Goal: Communication & Community: Answer question/provide support

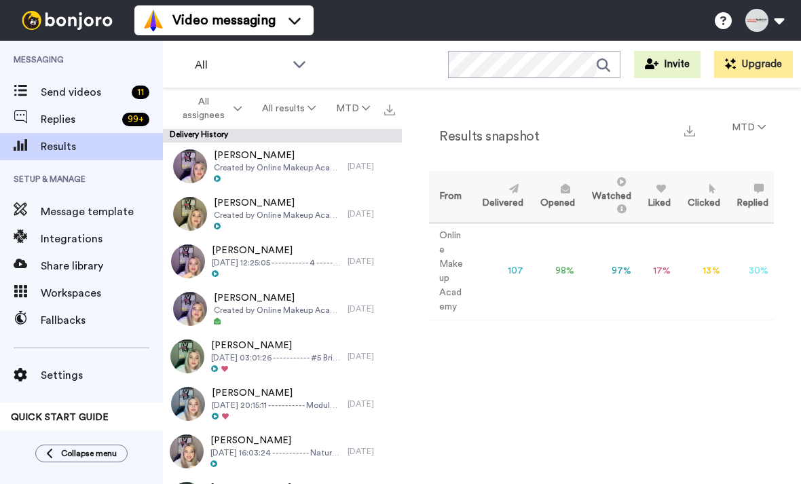
click at [98, 104] on div "Send videos 11" at bounding box center [81, 92] width 163 height 27
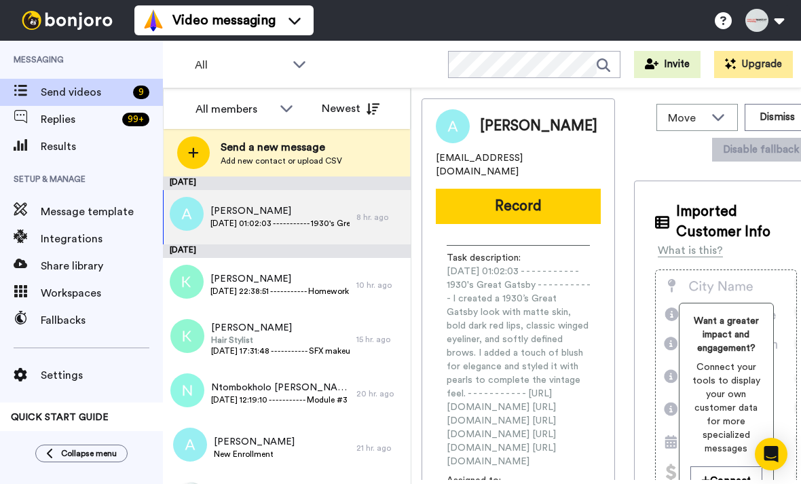
click at [71, 139] on span "Results" at bounding box center [102, 147] width 122 height 16
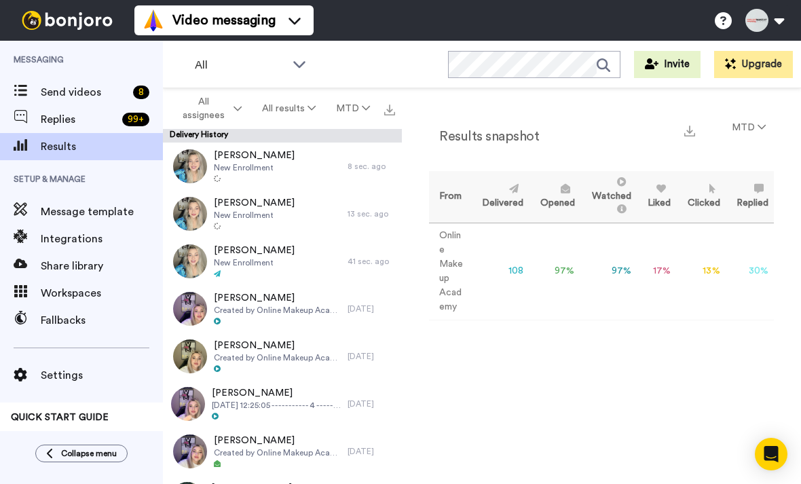
click at [84, 89] on span "Send videos" at bounding box center [84, 92] width 87 height 16
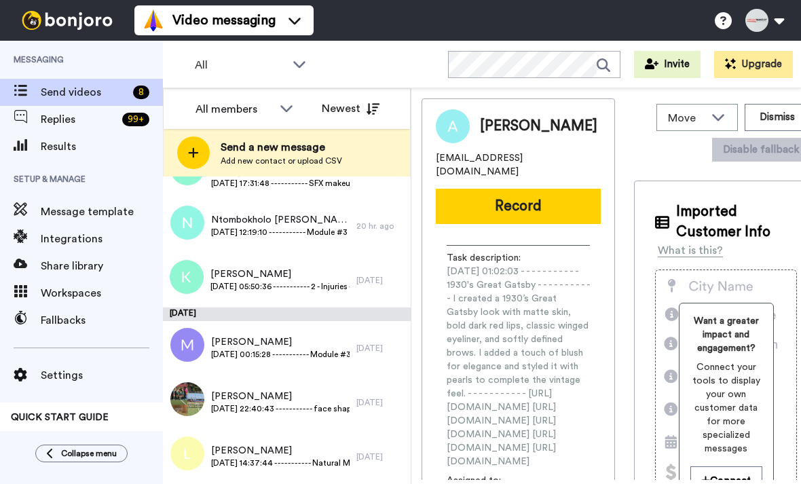
scroll to position [168, 0]
click at [70, 151] on span "Results" at bounding box center [102, 147] width 122 height 16
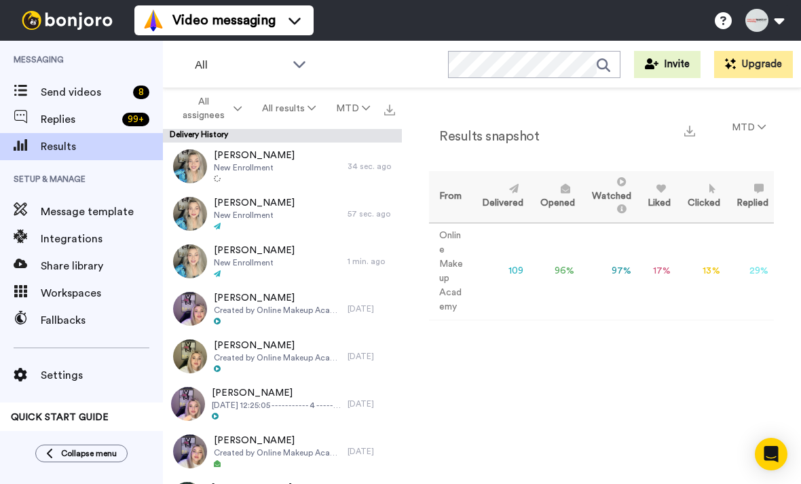
click at [75, 124] on span "Replies" at bounding box center [79, 119] width 76 height 16
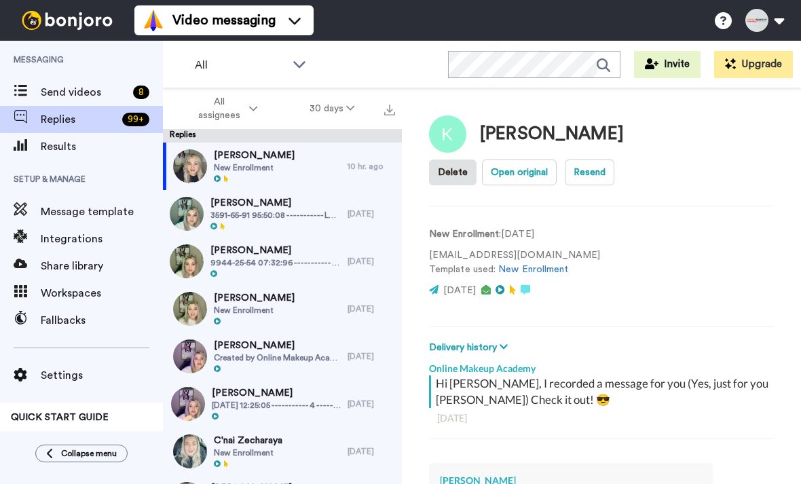
scroll to position [1, 0]
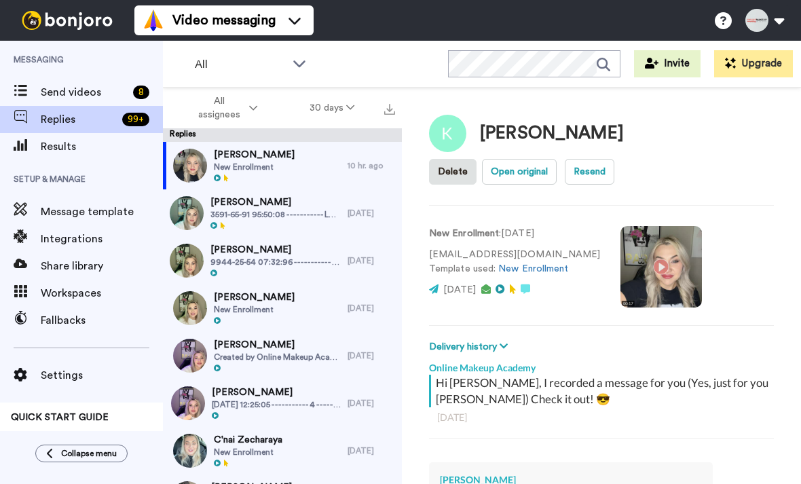
click at [296, 177] on div "[PERSON_NAME] New Enrollment" at bounding box center [255, 166] width 185 height 48
type textarea "x"
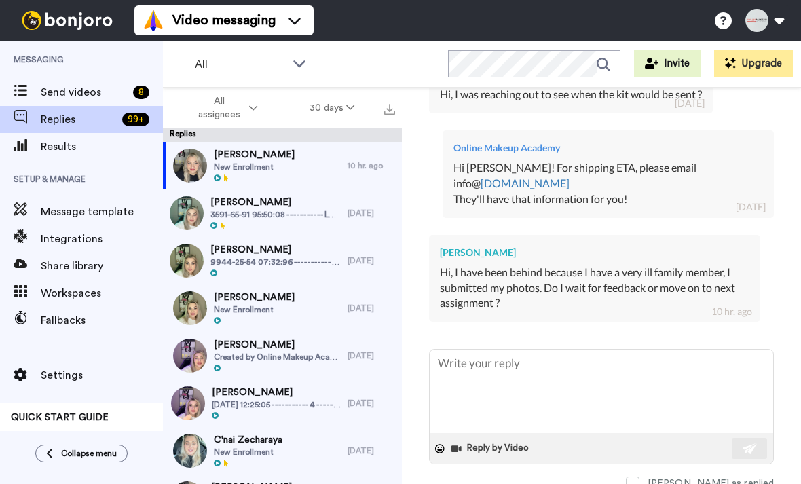
scroll to position [378, 0]
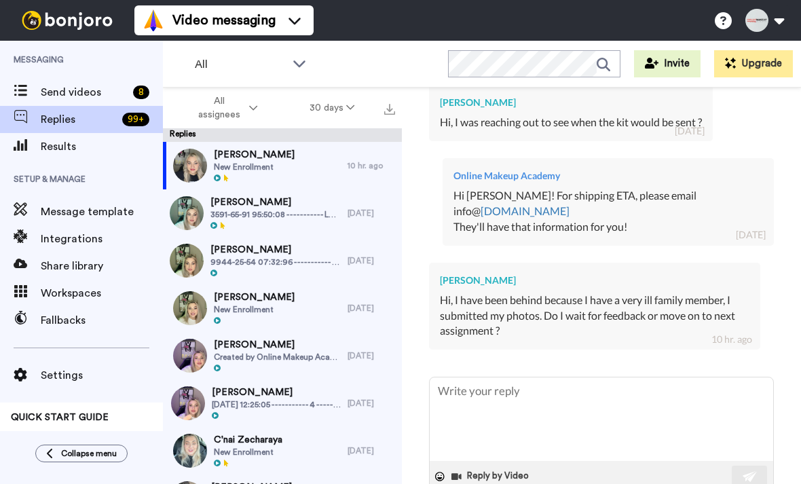
click at [599, 392] on textarea at bounding box center [602, 420] width 344 height 84
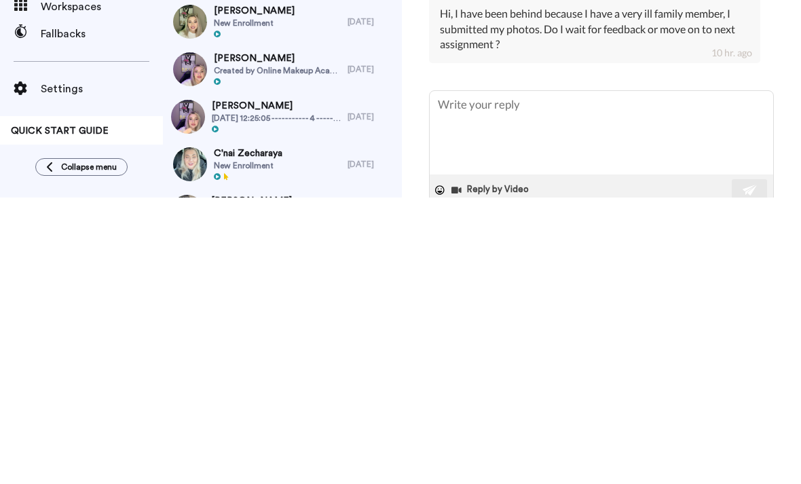
type textarea "H"
type textarea "x"
type textarea "Hi"
type textarea "x"
type textarea "Hi K"
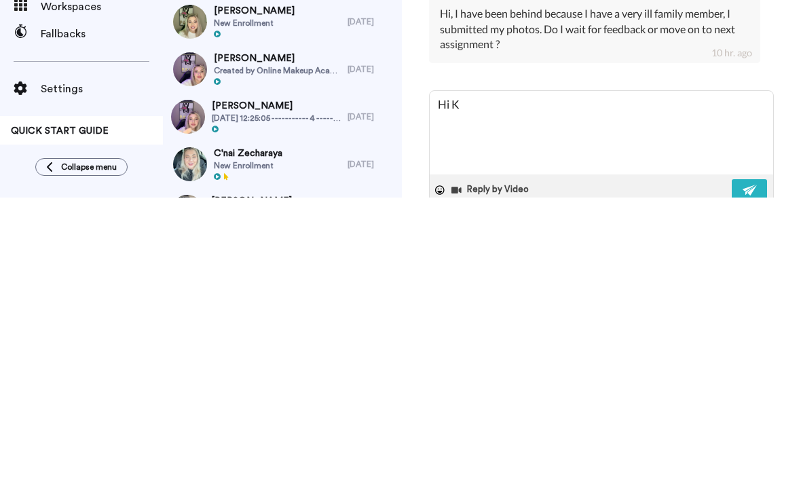
type textarea "x"
type textarea "Hi [PERSON_NAME]"
type textarea "x"
type textarea "Hi [PERSON_NAME]"
type textarea "x"
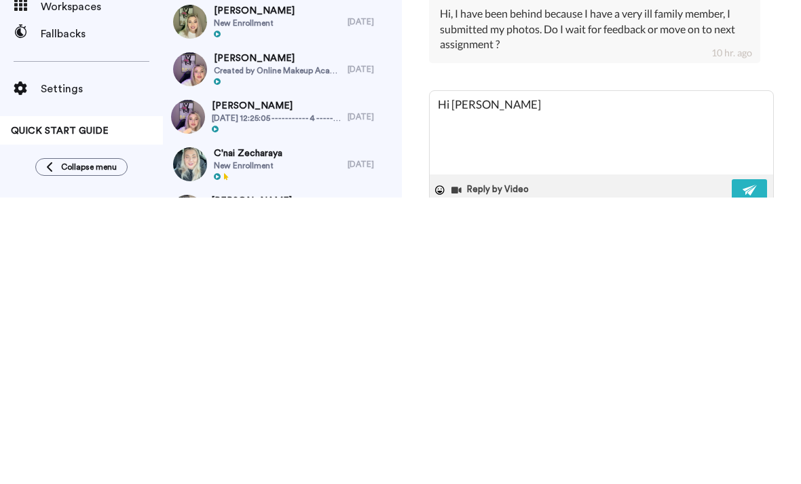
type textarea "Hi [PERSON_NAME]"
type textarea "x"
type textarea "Hi [PERSON_NAME]"
type textarea "x"
type textarea "Hi [PERSON_NAME]"
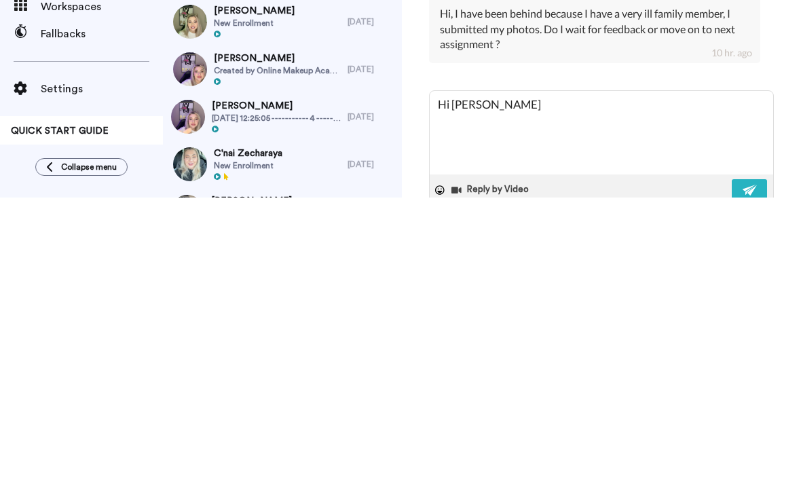
type textarea "x"
type textarea "Hi [PERSON_NAME]"
type textarea "x"
type textarea "Hi [PERSON_NAME]"
type textarea "x"
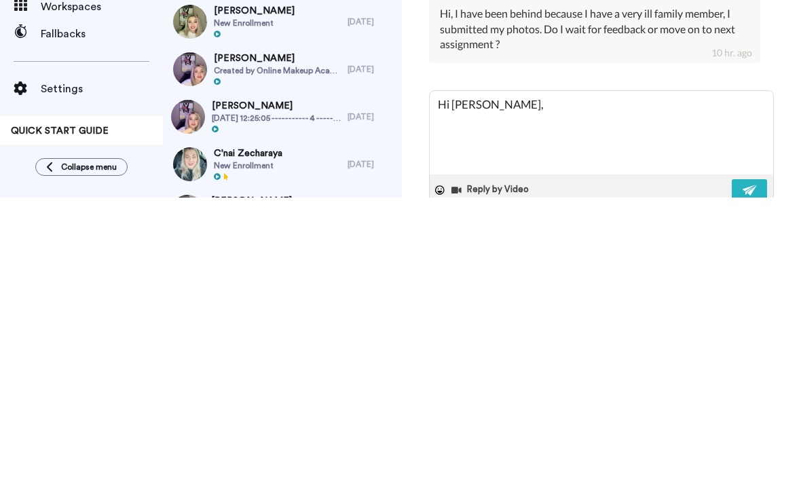
type textarea "Hi [PERSON_NAME],"
type textarea "x"
type textarea "Hi [PERSON_NAME], i"
type textarea "x"
type textarea "Hi [PERSON_NAME], it"
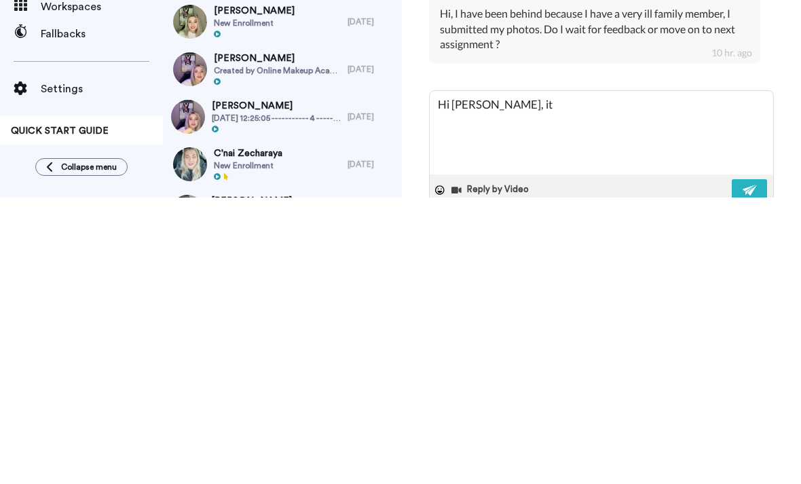
type textarea "x"
type textarea "Hi [PERSON_NAME], its"
type textarea "x"
type textarea "Hi [PERSON_NAME], it’s"
type textarea "x"
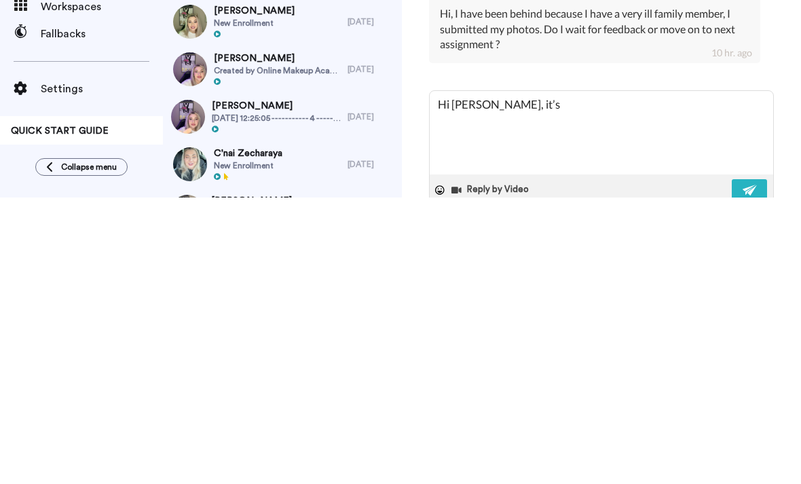
type textarea "Hi [PERSON_NAME], it’s g"
type textarea "x"
type textarea "Hi [PERSON_NAME], it’s gre"
type textarea "x"
type textarea "Hi [PERSON_NAME], it’s grea"
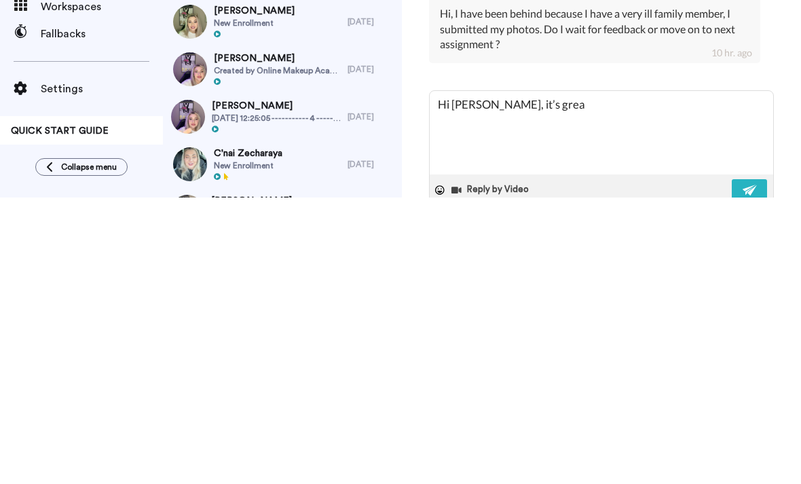
type textarea "x"
type textarea "Hi [PERSON_NAME], it’s great"
type textarea "x"
type textarea "Hi [PERSON_NAME], it’s great"
type textarea "x"
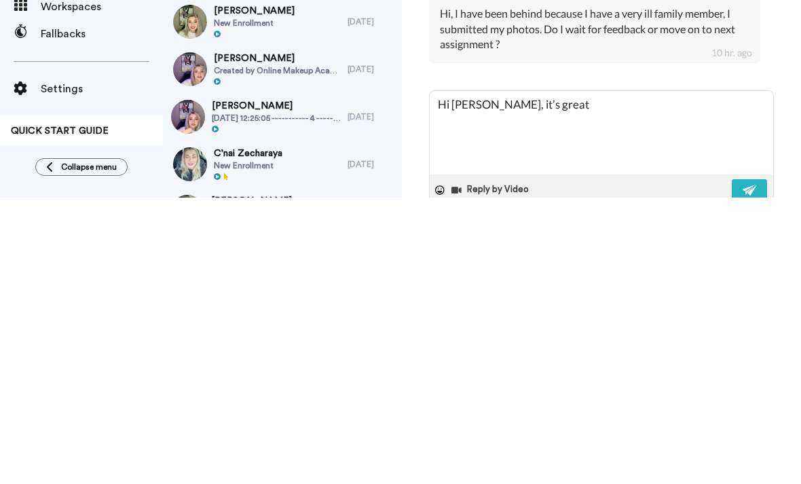
type textarea "Hi [PERSON_NAME], it’s great t"
type textarea "x"
type textarea "Hi [PERSON_NAME], it’s great to"
type textarea "x"
type textarea "Hi [PERSON_NAME], it’s great to h"
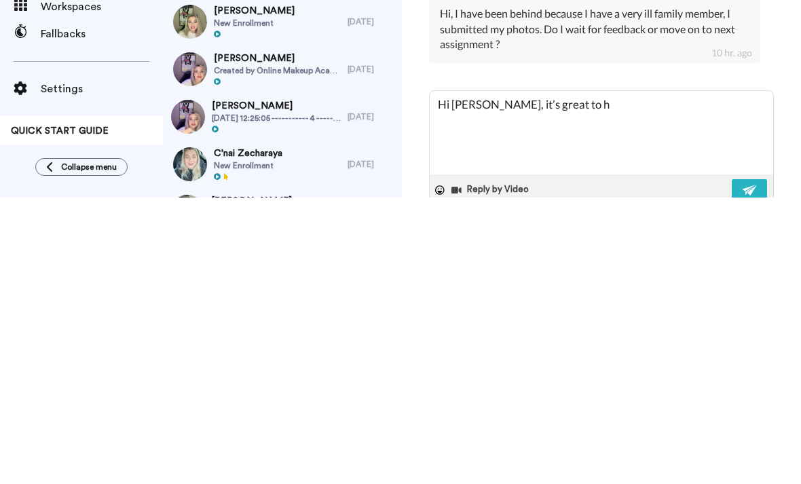
type textarea "x"
type textarea "Hi [PERSON_NAME], it’s great to he"
type textarea "x"
type textarea "Hi [PERSON_NAME], it’s great to hear"
type textarea "x"
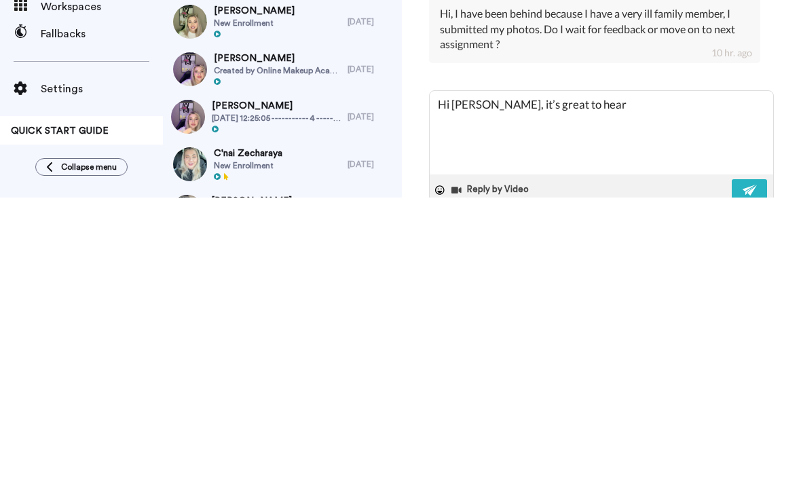
type textarea "Hi [PERSON_NAME], it’s great to hear f"
type textarea "x"
type textarea "Hi [PERSON_NAME], it’s great to hear fr"
type textarea "x"
type textarea "Hi [PERSON_NAME], it’s great to hear fro"
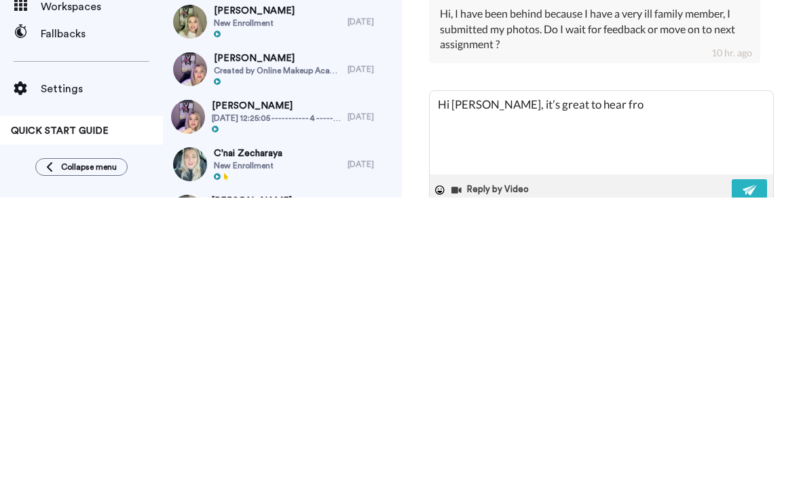
type textarea "x"
type textarea "Hi [PERSON_NAME], it’s great to hear from"
type textarea "x"
type textarea "Hi [PERSON_NAME], it’s great to hear from"
type textarea "x"
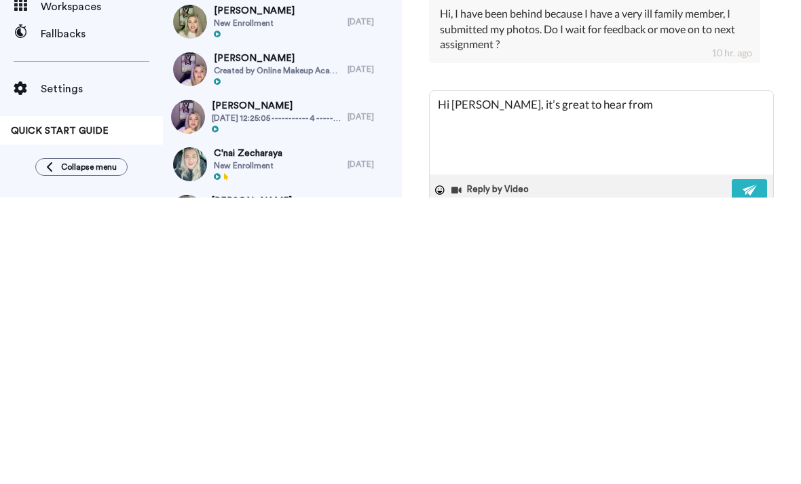
type textarea "Hi [PERSON_NAME], it’s great to hear from y"
type textarea "x"
type textarea "Hi [PERSON_NAME], it’s great to hear from you"
type textarea "x"
type textarea "Hi [PERSON_NAME], it’s great to hear from you!"
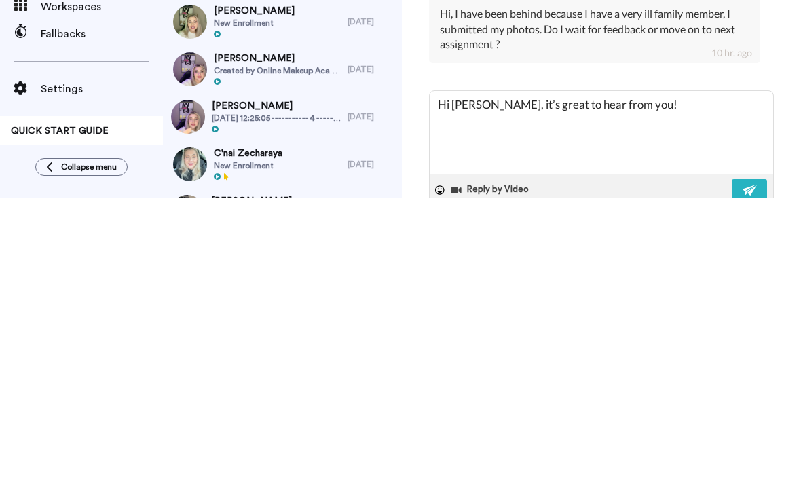
type textarea "x"
type textarea "Hi [PERSON_NAME], it’s great to hear from you! W"
type textarea "x"
type textarea "Hi [PERSON_NAME], it’s great to hear from you! We"
type textarea "x"
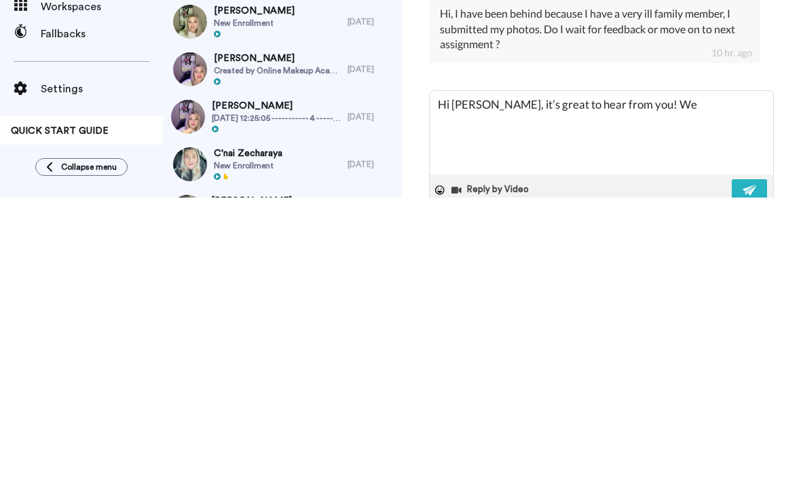
type textarea "Hi [PERSON_NAME], it’s great to hear from you! We"
type textarea "x"
type textarea "Hi [PERSON_NAME], it’s great to hear from you! We r"
type textarea "x"
type textarea "Hi [PERSON_NAME], it’s great to hear from you! We re"
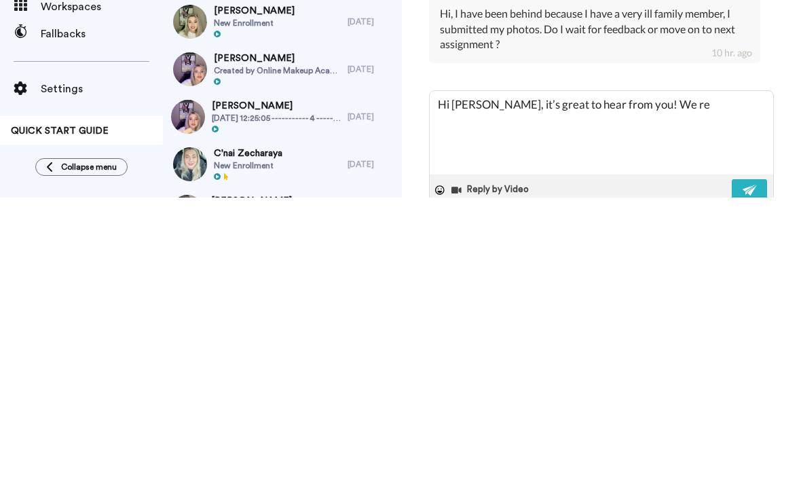
type textarea "x"
type textarea "Hi [PERSON_NAME], it’s great to hear from you! We reco"
type textarea "x"
type textarea "Hi [PERSON_NAME], it’s great to hear from you! We recommend"
type textarea "x"
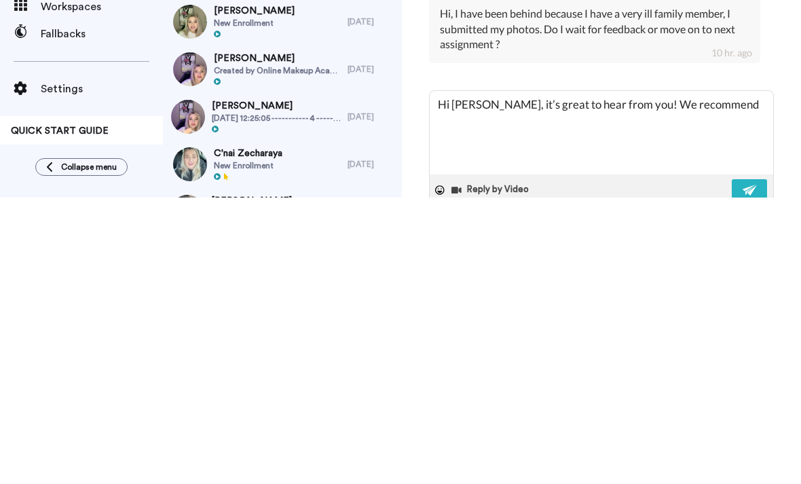
type textarea "Hi [PERSON_NAME], it’s great to hear from you! We recommend a"
type textarea "x"
type textarea "Hi [PERSON_NAME], it’s great to hear from you! We recommend aw"
type textarea "x"
type textarea "Hi [PERSON_NAME], it’s great to hear from you! We recommend awa"
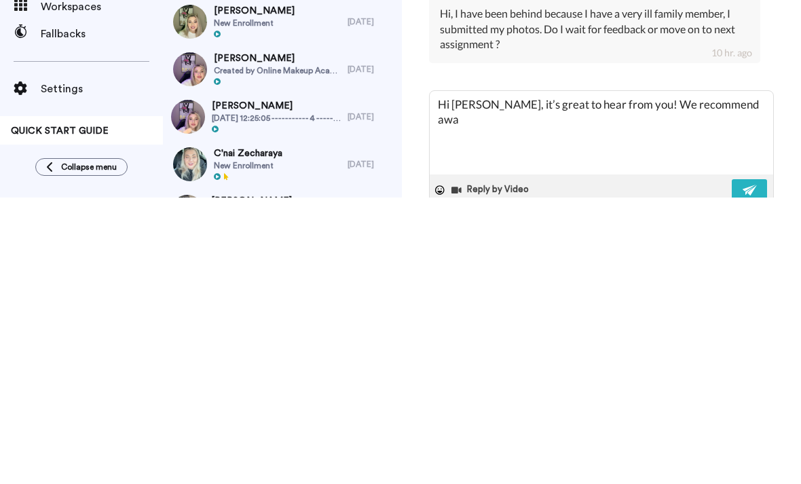
type textarea "x"
type textarea "Hi [PERSON_NAME], it’s great to hear from you! We recommend awai"
type textarea "x"
type textarea "Hi [PERSON_NAME], it’s great to hear from you! We recommend await"
type textarea "x"
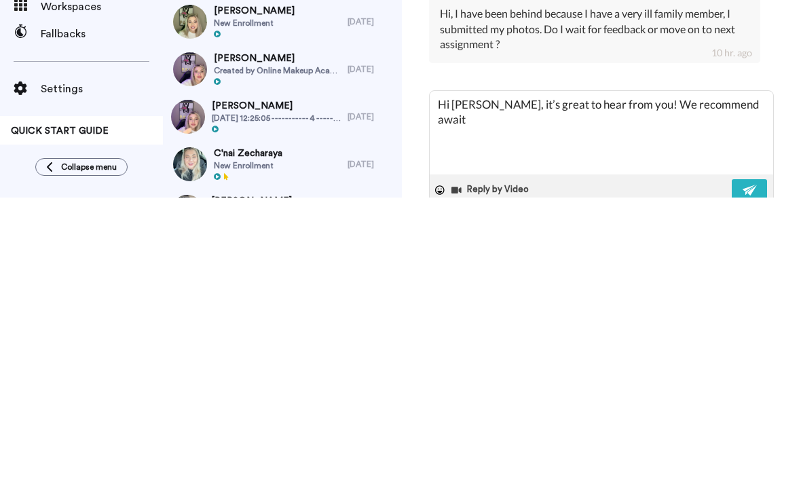
type textarea "Hi [PERSON_NAME], it’s great to hear from you! We recommend awaiti"
type textarea "x"
type textarea "Hi [PERSON_NAME], it’s great to hear from you! We recommend awaitin"
type textarea "x"
type textarea "Hi [PERSON_NAME], it’s great to hear from you! We recommend awaiting"
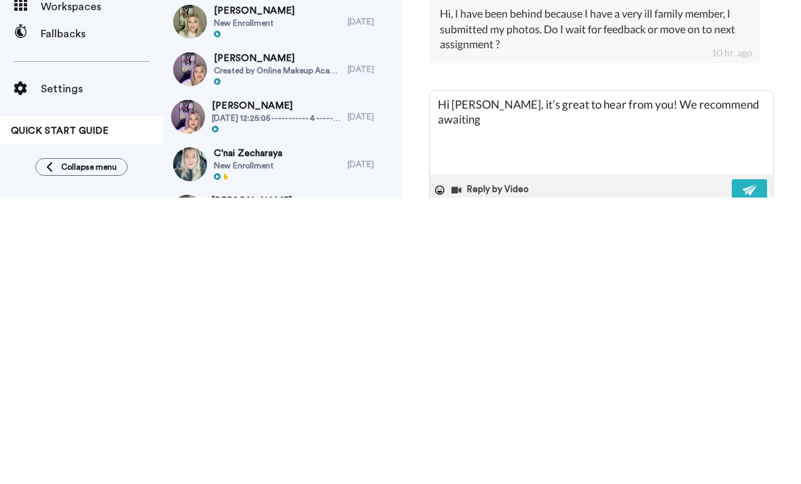
type textarea "x"
type textarea "Hi [PERSON_NAME], it’s great to hear from you! We recommend awaiting f"
type textarea "x"
type textarea "Hi [PERSON_NAME], it’s great to hear from you! We recommend awaiting fe"
type textarea "x"
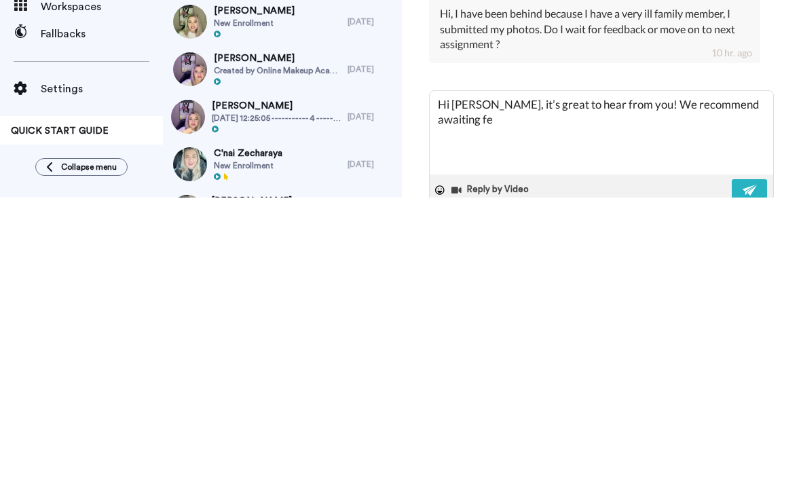
type textarea "Hi [PERSON_NAME], it’s great to hear from you! We recommend awaiting fee"
type textarea "x"
type textarea "Hi [PERSON_NAME], it’s great to hear from you! We recommend awaiting feed"
type textarea "x"
type textarea "Hi [PERSON_NAME], it’s great to hear from you! We recommend awaiting feedba"
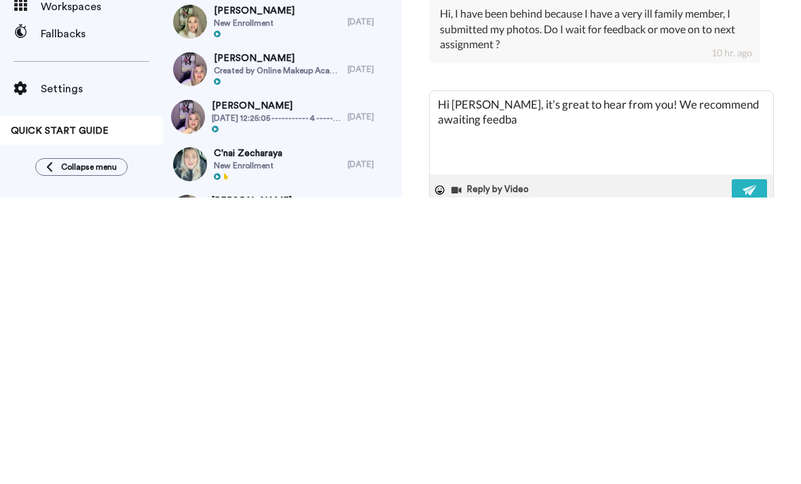
type textarea "x"
type textarea "Hi [PERSON_NAME], it’s great to hear from you! We recommend awaiting feedbac"
type textarea "x"
type textarea "Hi [PERSON_NAME], it’s great to hear from you! We recommend awaiting feedback"
type textarea "x"
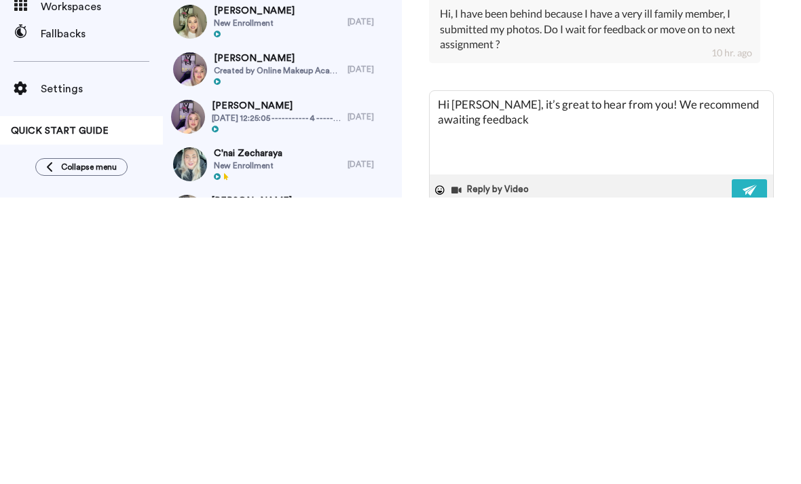
type textarea "Hi [PERSON_NAME], it’s great to hear from you! We recommend awaiting feedback b"
type textarea "x"
type textarea "Hi [PERSON_NAME], it’s great to hear from you! We recommend awaiting feedback be"
type textarea "x"
type textarea "Hi [PERSON_NAME], it’s great to hear from you! We recommend awaiting feedback b…"
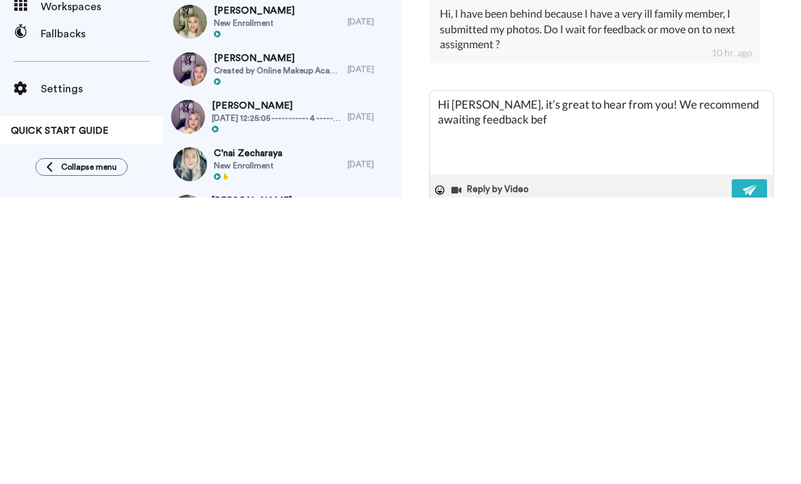
type textarea "x"
type textarea "Hi [PERSON_NAME], it’s great to hear from you! We recommend awaiting feedback b…"
type textarea "x"
type textarea "Hi [PERSON_NAME], it’s great to hear from you! We recommend awaiting feedback b…"
type textarea "x"
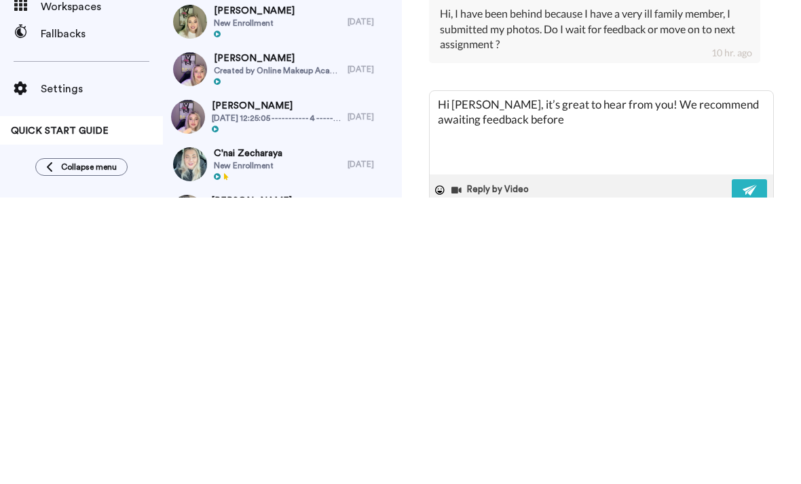
type textarea "Hi [PERSON_NAME], it’s great to hear from you! We recommend awaiting feedback b…"
type textarea "x"
type textarea "Hi [PERSON_NAME], it’s great to hear from you! We recommend awaiting feedback b…"
type textarea "x"
type textarea "Hi [PERSON_NAME], it’s great to hear from you! We recommend awaiting feedback b…"
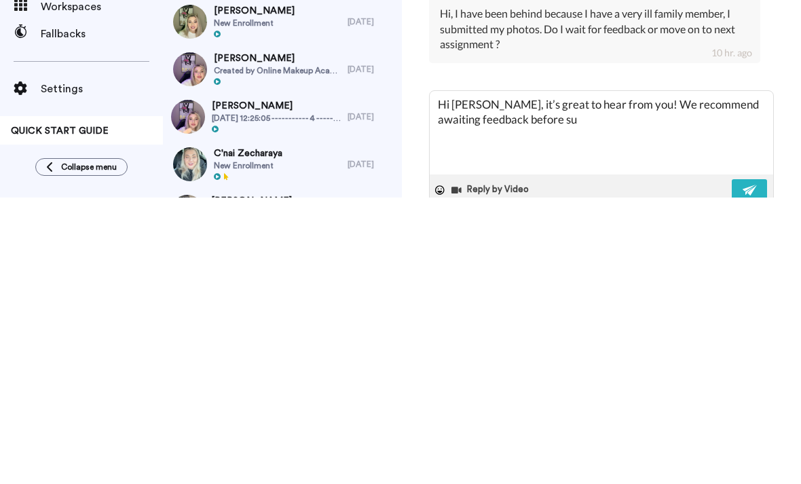
type textarea "x"
type textarea "Hi [PERSON_NAME], it’s great to hear from you! We recommend awaiting feedback b…"
type textarea "x"
type textarea "Hi [PERSON_NAME], it’s great to hear from you! We recommend awaiting feedback b…"
type textarea "x"
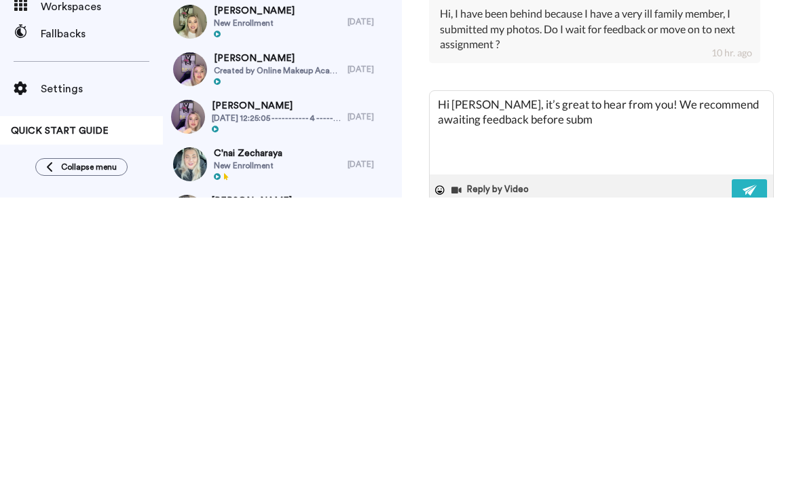
type textarea "Hi [PERSON_NAME], it’s great to hear from you! We recommend awaiting feedback b…"
type textarea "x"
type textarea "Hi [PERSON_NAME], it’s great to hear from you! We recommend awaiting feedback b…"
type textarea "x"
type textarea "Hi [PERSON_NAME], it’s great to hear from you! We recommend awaiting feedback b…"
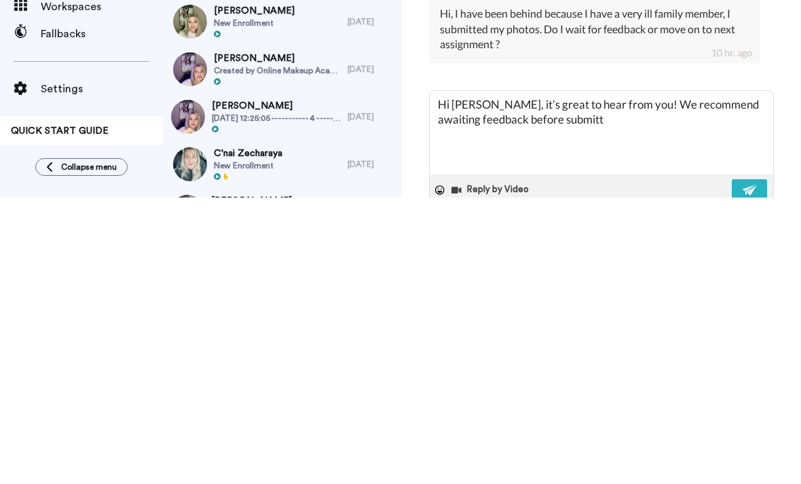
type textarea "x"
type textarea "Hi [PERSON_NAME], it’s great to hear from you! We recommend awaiting feedback b…"
type textarea "x"
type textarea "Hi [PERSON_NAME], it’s great to hear from you! We recommend awaiting feedback b…"
type textarea "x"
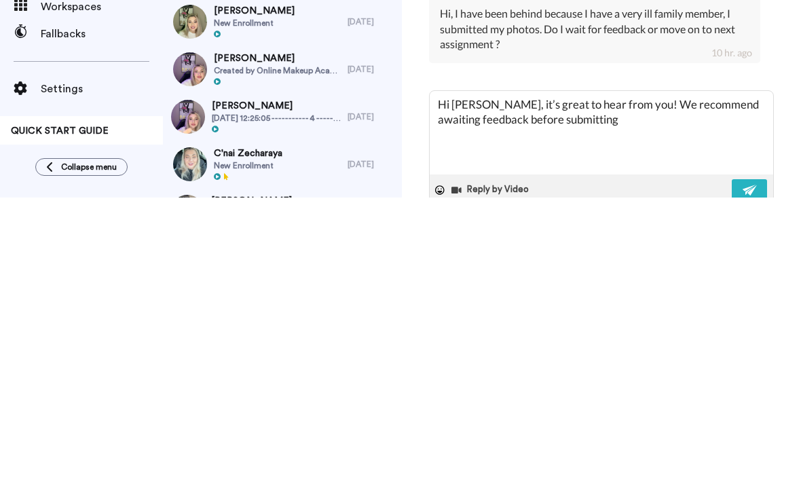
type textarea "Hi [PERSON_NAME], it’s great to hear from you! We recommend awaiting feedback b…"
type textarea "x"
type textarea "Hi [PERSON_NAME], it’s great to hear from you! We recommend awaiting feedback b…"
type textarea "x"
type textarea "Hi [PERSON_NAME], it’s great to hear from you! We recommend awaiting feedback b…"
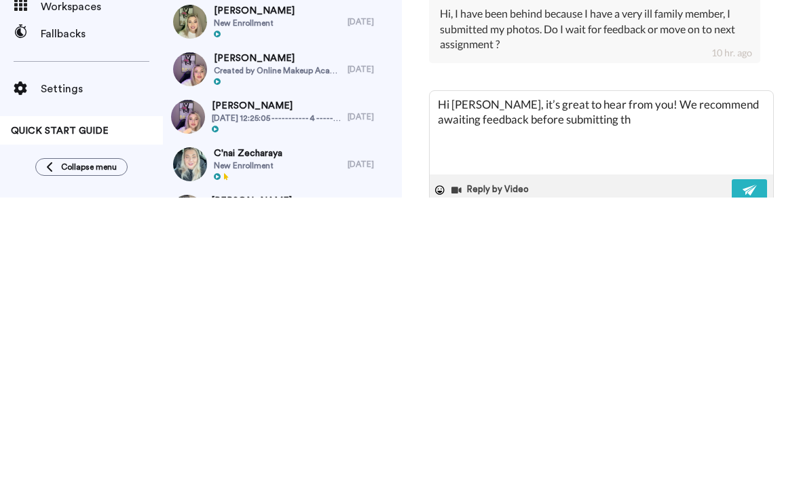
type textarea "x"
type textarea "Hi [PERSON_NAME], it’s great to hear from you! We recommend awaiting feedback b…"
type textarea "x"
type textarea "Hi [PERSON_NAME], it’s great to hear from you! We recommend awaiting feedback b…"
type textarea "x"
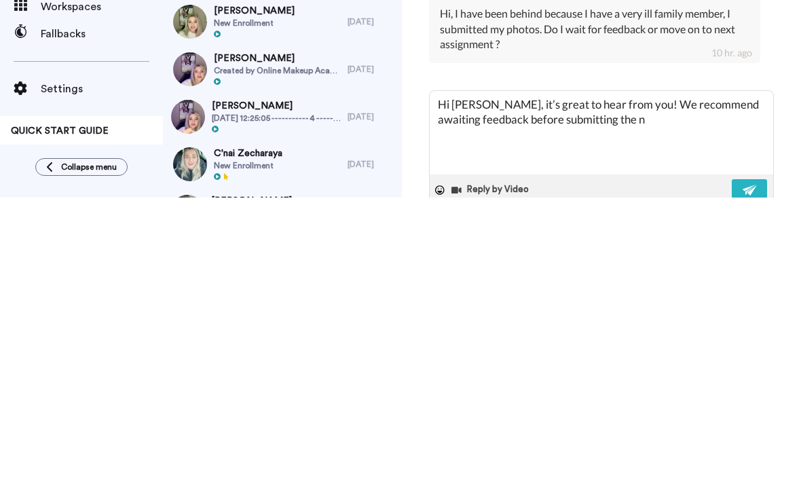
type textarea "Hi [PERSON_NAME], it’s great to hear from you! We recommend awaiting feedback b…"
type textarea "x"
type textarea "Hi [PERSON_NAME], it’s great to hear from you! We recommend awaiting feedback b…"
type textarea "x"
type textarea "Hi [PERSON_NAME], it’s great to hear from you! We recommend awaiting feedback b…"
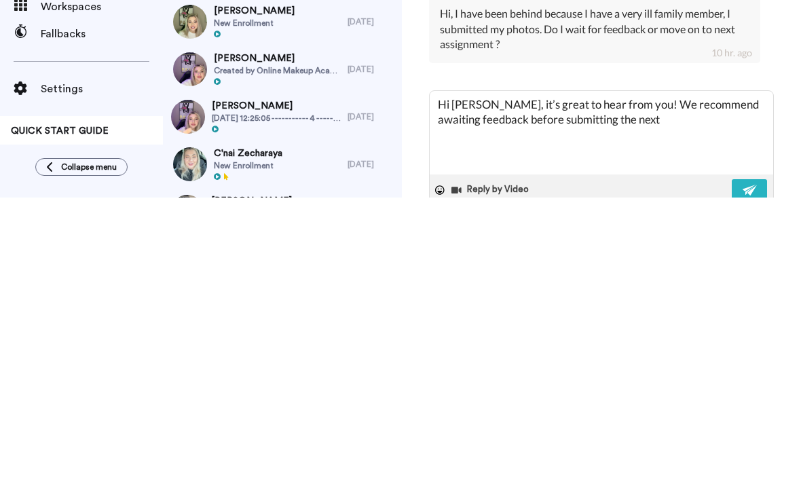
type textarea "x"
type textarea "Hi [PERSON_NAME], it’s great to hear from you! We recommend awaiting feedback b…"
type textarea "x"
type textarea "Hi [PERSON_NAME], it’s great to hear from you! We recommend awaiting feedback b…"
type textarea "x"
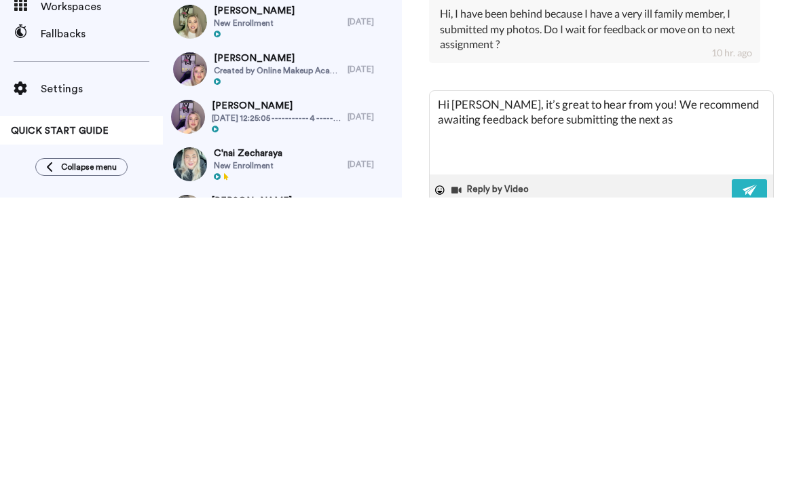
type textarea "Hi [PERSON_NAME], it’s great to hear from you! We recommend awaiting feedback b…"
type textarea "x"
type textarea "Hi [PERSON_NAME], it’s great to hear from you! We recommend awaiting feedback b…"
type textarea "x"
type textarea "Hi [PERSON_NAME], it’s great to hear from you! We recommend awaiting feedback b…"
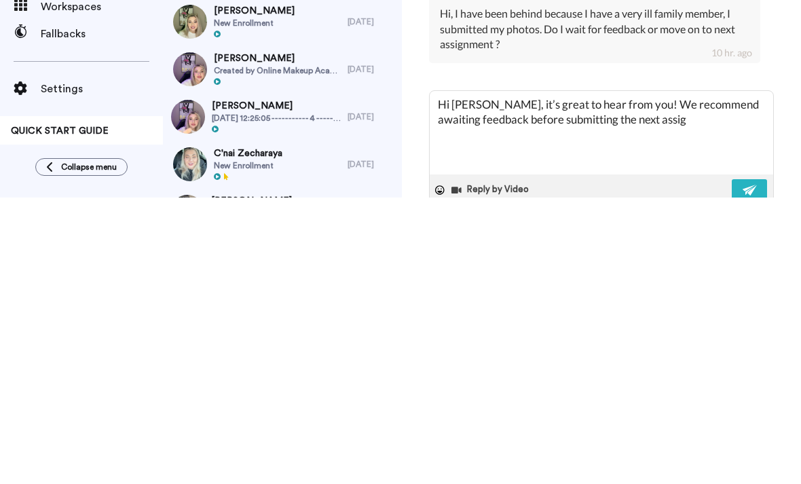
type textarea "x"
type textarea "Hi [PERSON_NAME], it’s great to hear from you! We recommend awaiting feedback b…"
type textarea "x"
type textarea "Hi [PERSON_NAME], it’s great to hear from you! We recommend awaiting feedback b…"
type textarea "x"
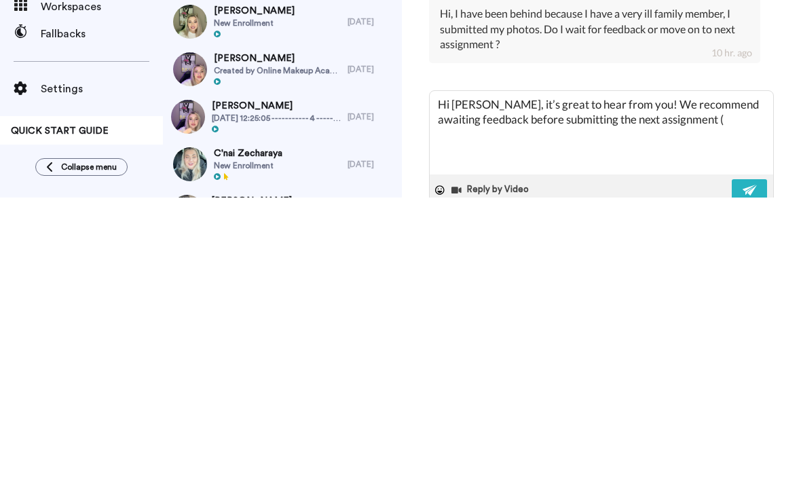
type textarea "Hi [PERSON_NAME], it’s great to hear from you! We recommend awaiting feedback b…"
type textarea "x"
type textarea "Hi [PERSON_NAME], it’s great to hear from you! We recommend awaiting feedback b…"
type textarea "x"
type textarea "Hi [PERSON_NAME], it’s great to hear from you! We recommend awaiting feedback b…"
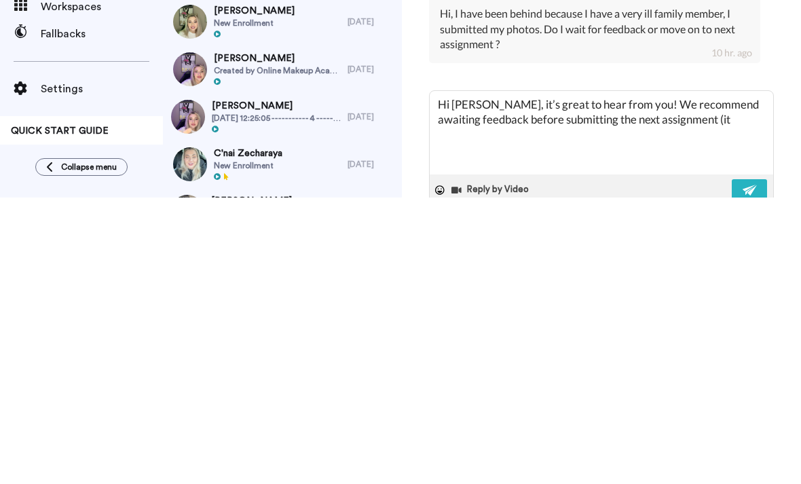
type textarea "x"
type textarea "Hi [PERSON_NAME], it’s great to hear from you! We recommend awaiting feedback b…"
type textarea "x"
type textarea "Hi [PERSON_NAME], it’s great to hear from you! We recommend awaiting feedback b…"
type textarea "x"
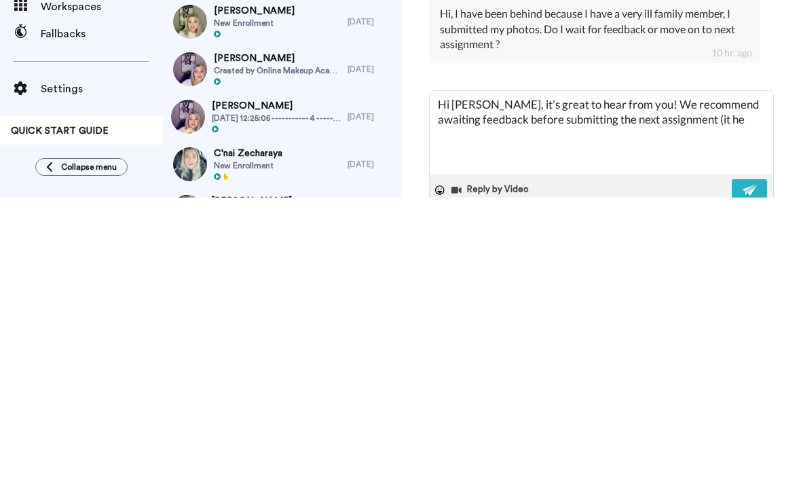
type textarea "Hi [PERSON_NAME], it’s great to hear from you! We recommend awaiting feedback b…"
type textarea "x"
type textarea "Hi [PERSON_NAME], it’s great to hear from you! We recommend awaiting feedback b…"
type textarea "x"
type textarea "Hi [PERSON_NAME], it’s great to hear from you! We recommend awaiting feedback b…"
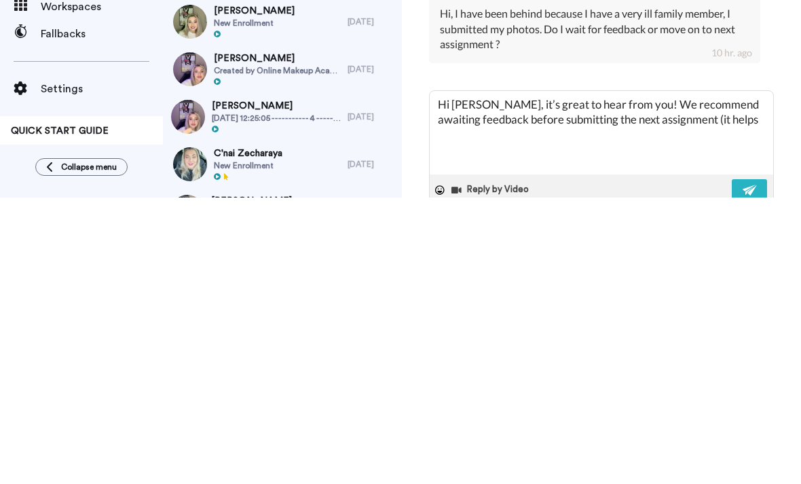
type textarea "x"
type textarea "Hi [PERSON_NAME], it’s great to hear from you! We recommend awaiting feedback b…"
type textarea "x"
type textarea "Hi [PERSON_NAME], it’s great to hear from you! We recommend awaiting feedback b…"
type textarea "x"
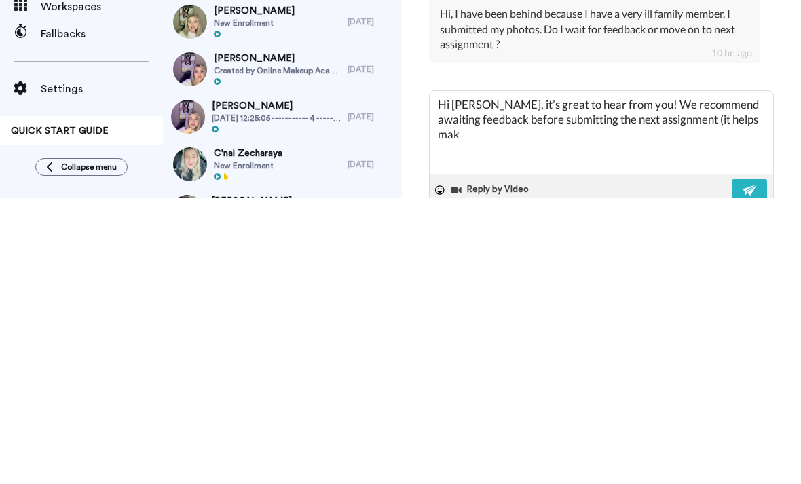
type textarea "Hi [PERSON_NAME], it’s great to hear from you! We recommend awaiting feedback b…"
type textarea "x"
type textarea "Hi [PERSON_NAME], it’s great to hear from you! We recommend awaiting feedback b…"
type textarea "x"
type textarea "Hi [PERSON_NAME], it’s great to hear from you! We recommend awaiting feedback b…"
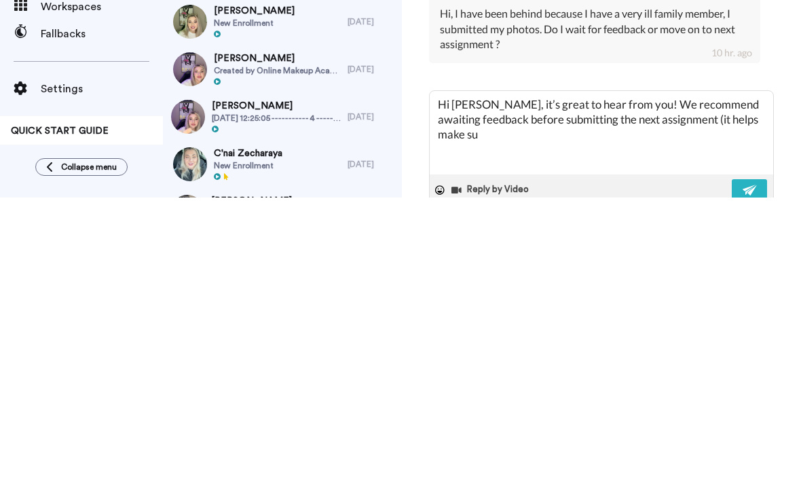
type textarea "x"
type textarea "Hi [PERSON_NAME], it’s great to hear from you! We recommend awaiting feedback b…"
type textarea "x"
type textarea "Hi [PERSON_NAME], it’s great to hear from you! We recommend awaiting feedback b…"
click at [564, 378] on textarea "Hi [PERSON_NAME], it’s great to hear from you! We recommend awaiting feedback b…" at bounding box center [602, 420] width 344 height 84
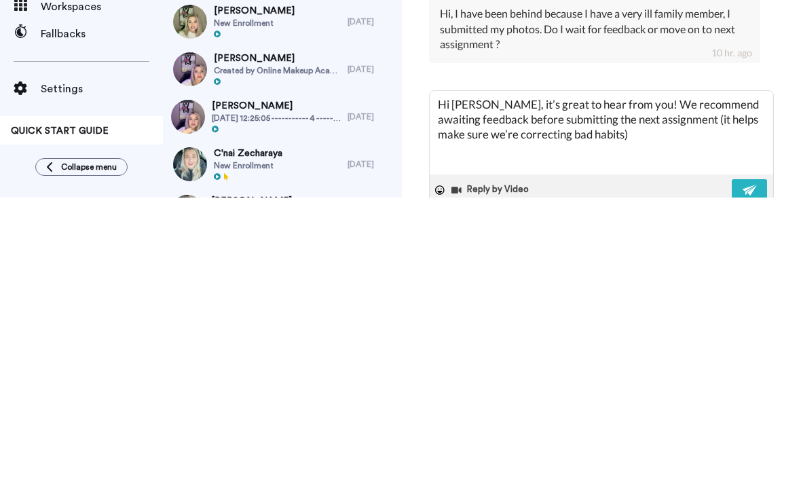
click at [589, 378] on textarea "Hi [PERSON_NAME], it’s great to hear from you! We recommend awaiting feedback b…" at bounding box center [602, 420] width 344 height 84
click at [659, 378] on textarea "Hi [PERSON_NAME], it’s great to hear from you! We recommend awaiting feedback b…" at bounding box center [602, 420] width 344 height 84
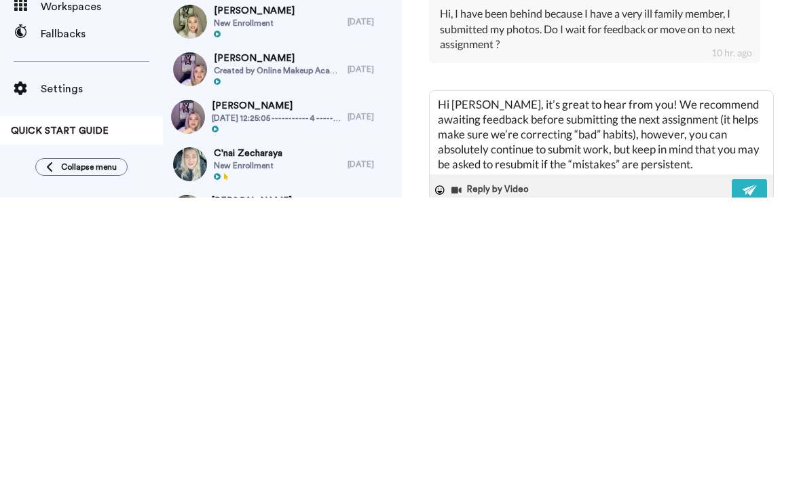
scroll to position [27, 0]
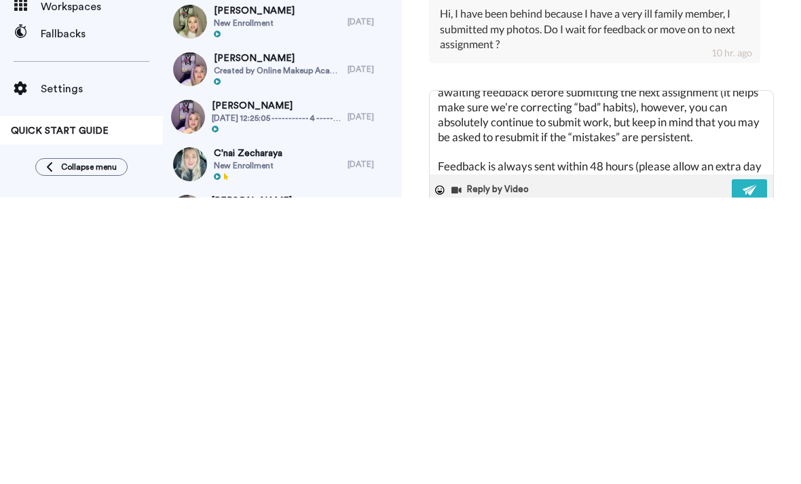
click at [695, 378] on textarea "Hi [PERSON_NAME], it’s great to hear from you! We recommend awaiting feedback b…" at bounding box center [602, 420] width 344 height 84
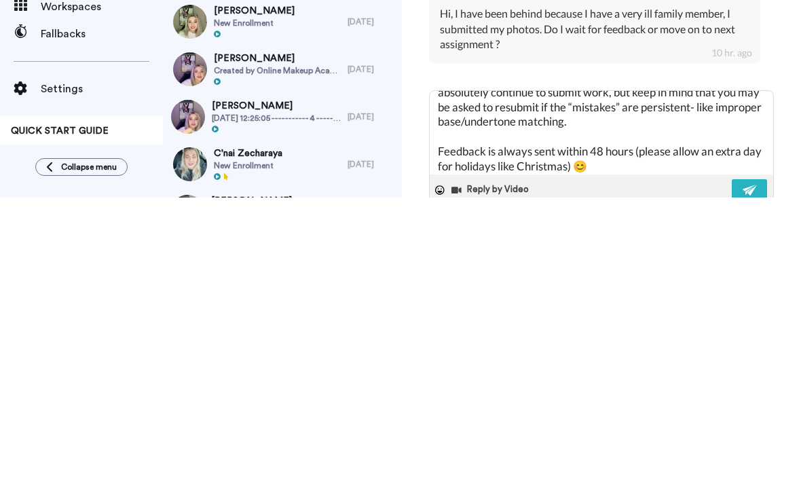
scroll to position [57, 0]
click at [640, 378] on textarea "Hi [PERSON_NAME], it’s great to hear from you! We recommend awaiting feedback b…" at bounding box center [602, 420] width 344 height 84
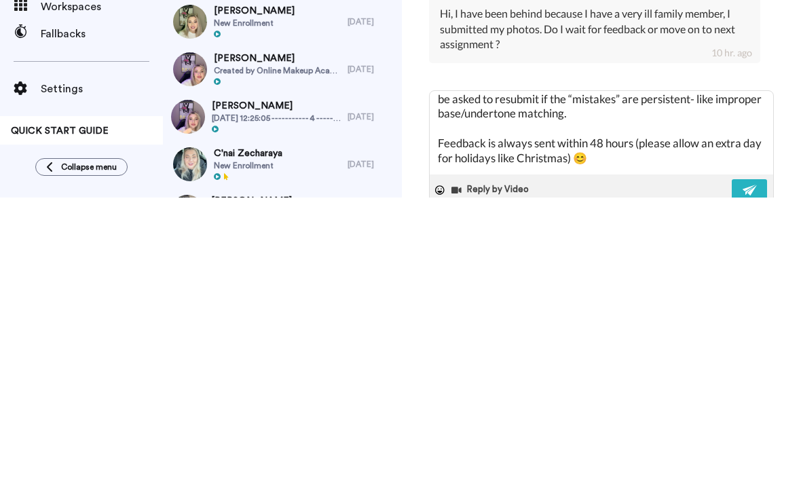
scroll to position [86, 0]
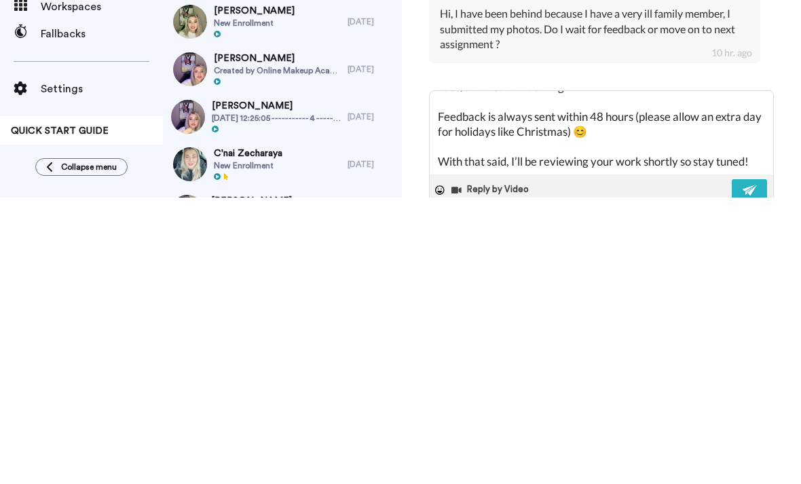
click at [753, 471] on img at bounding box center [750, 476] width 15 height 11
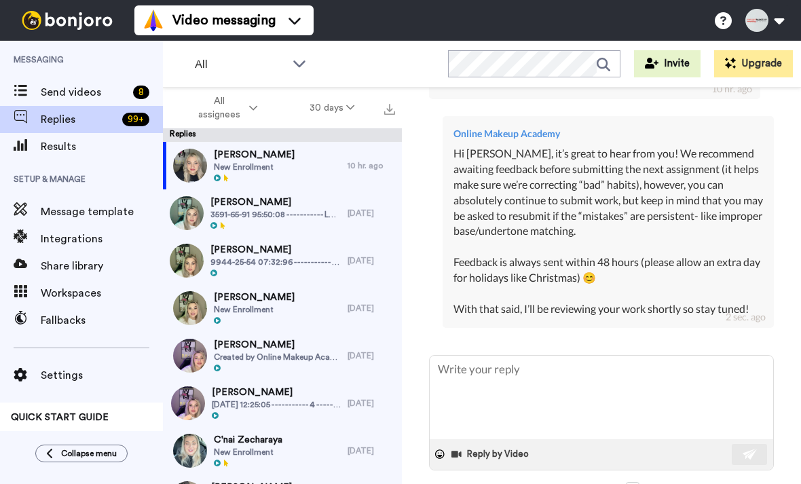
scroll to position [627, 0]
